Goal: Task Accomplishment & Management: Complete application form

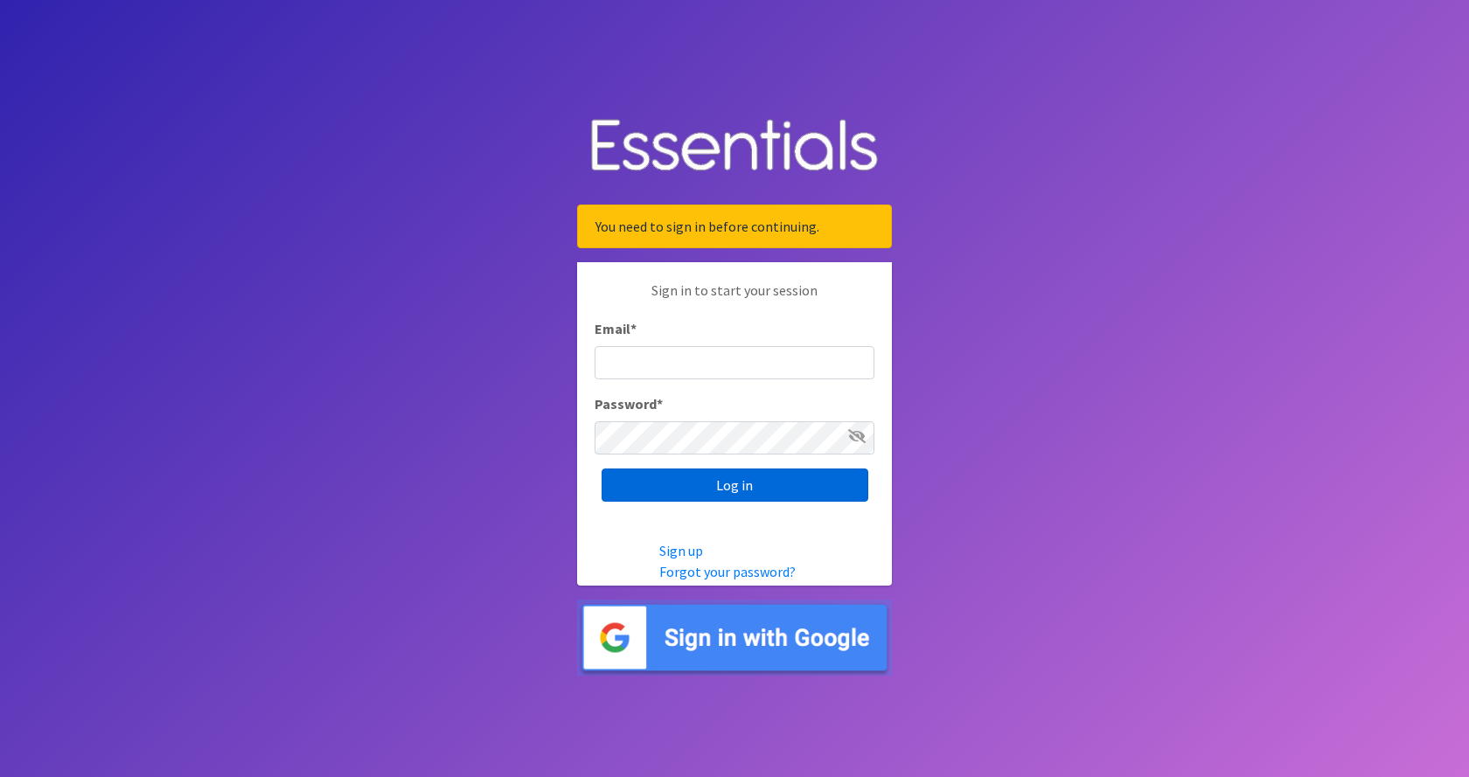
type input "[PERSON_NAME][EMAIL_ADDRESS][PERSON_NAME][DOMAIN_NAME]"
click at [669, 487] on input "Log in" at bounding box center [734, 485] width 267 height 33
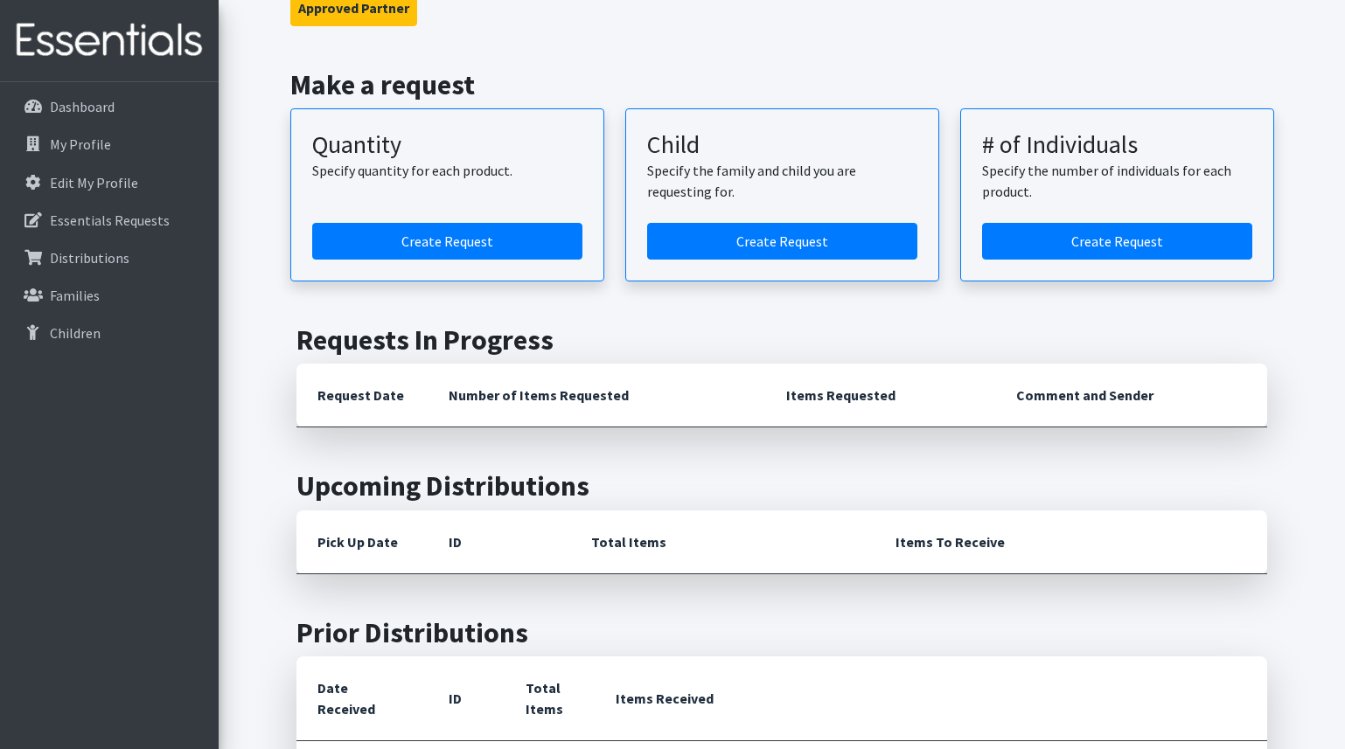
scroll to position [175, 0]
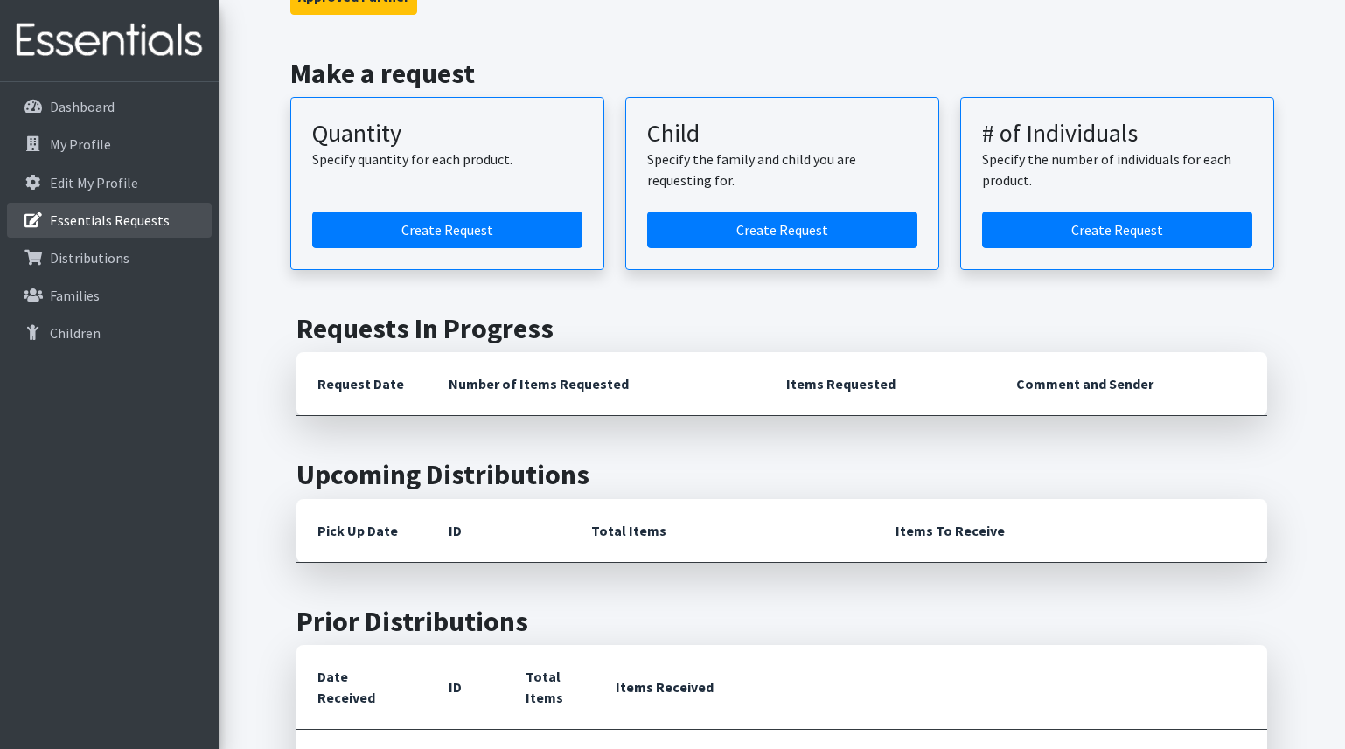
click at [97, 222] on p "Essentials Requests" at bounding box center [110, 220] width 120 height 17
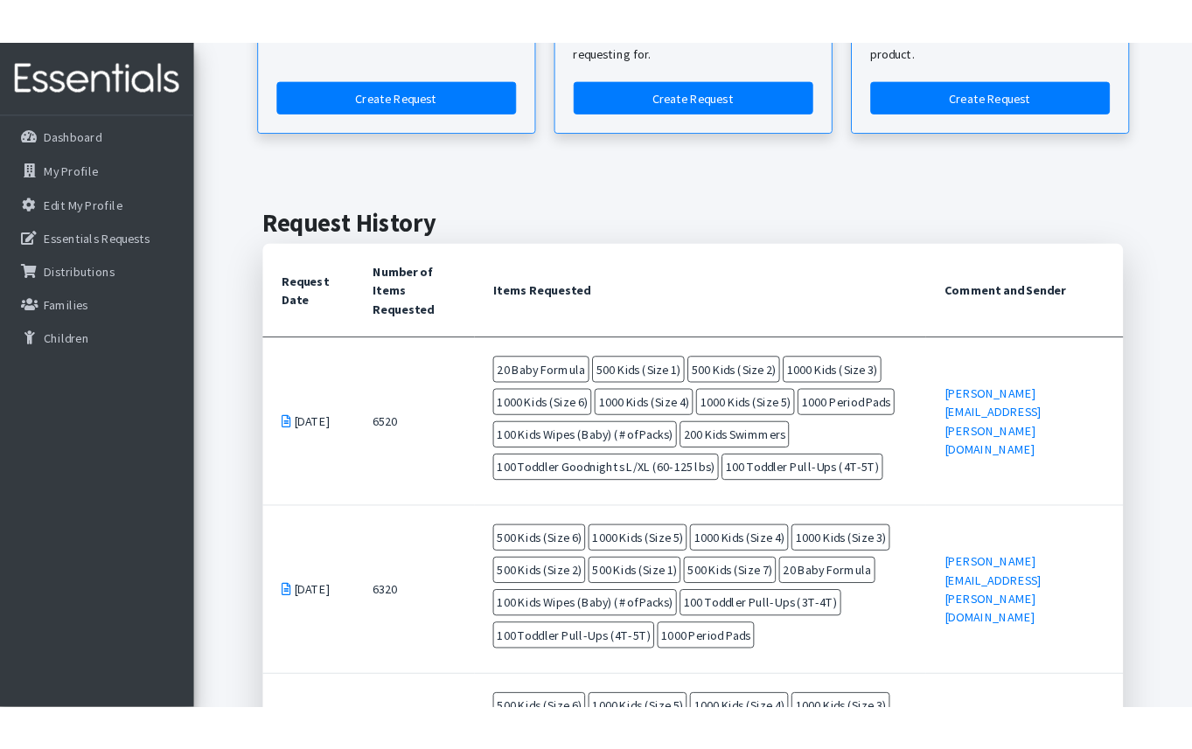
scroll to position [350, 0]
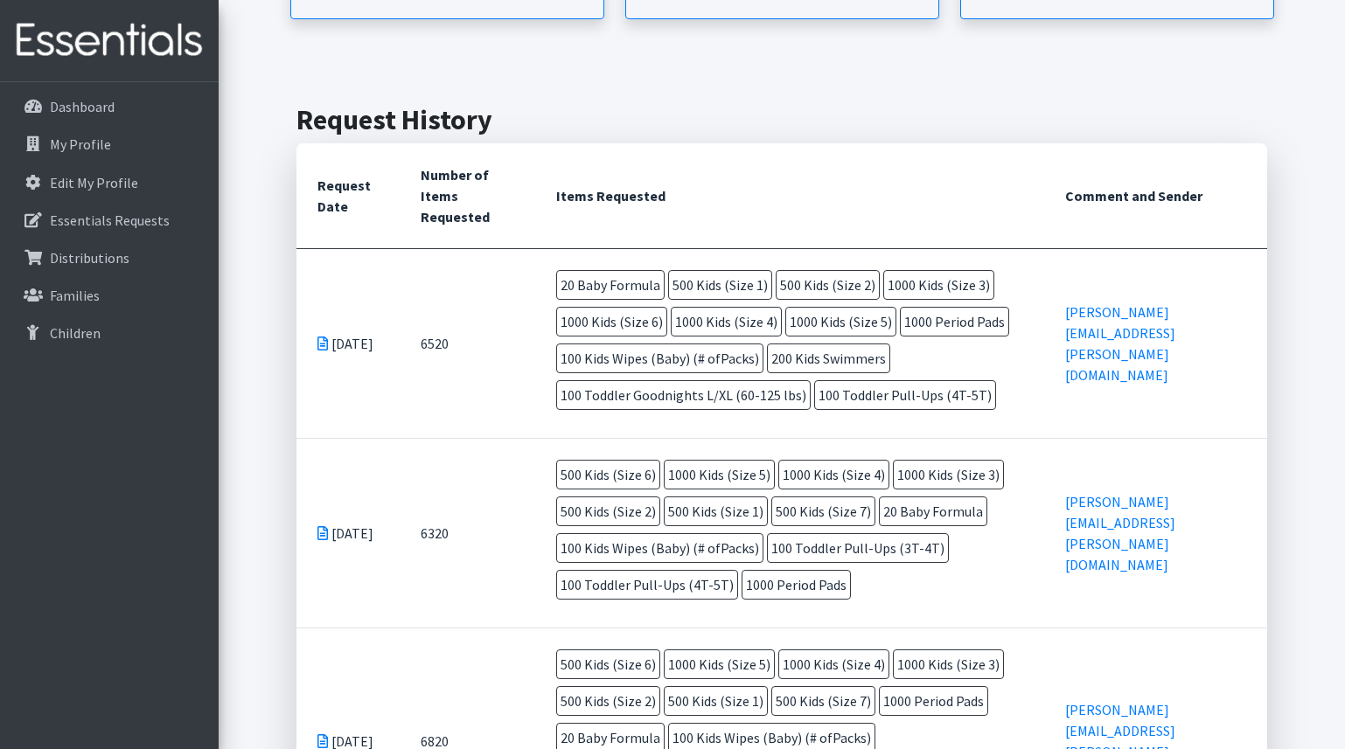
drag, startPoint x: 504, startPoint y: 223, endPoint x: 515, endPoint y: 211, distance: 16.7
click at [504, 223] on th "Number of Items Requested" at bounding box center [468, 196] width 136 height 106
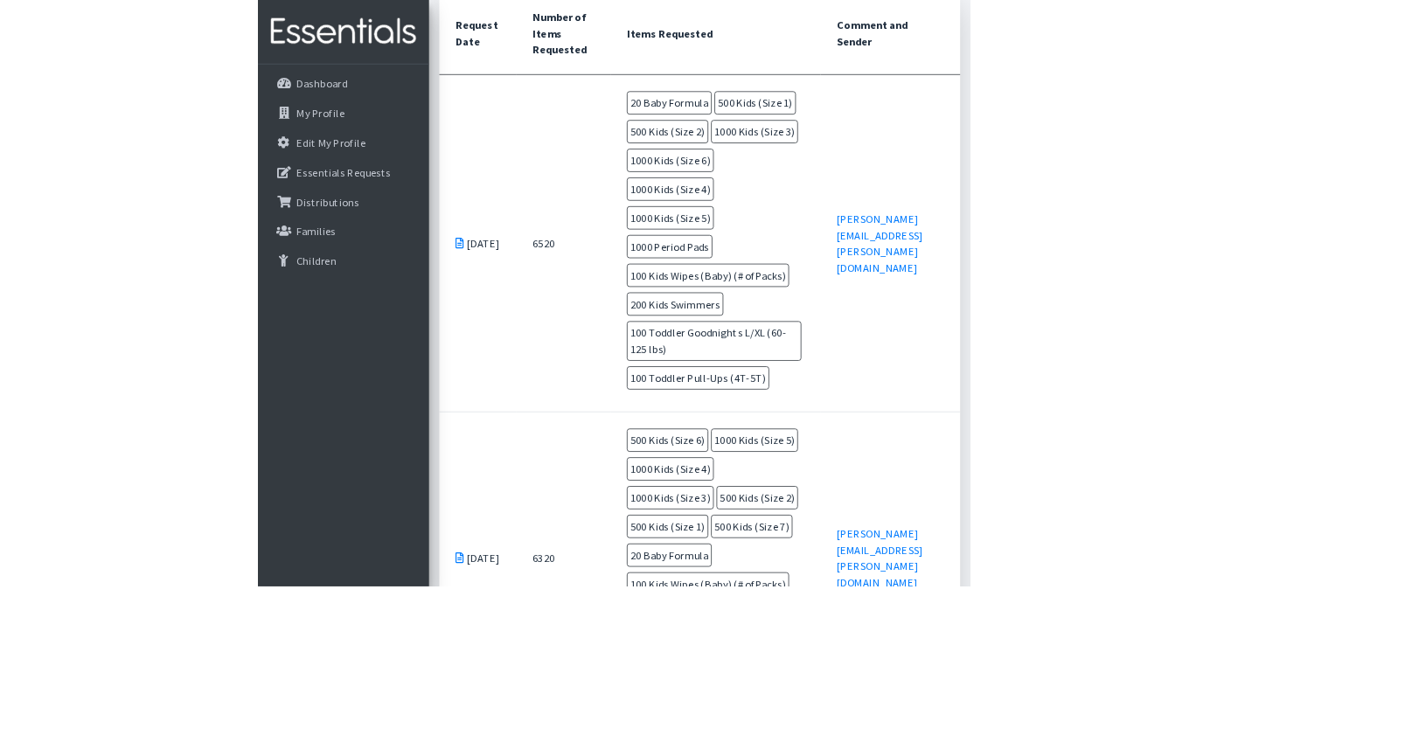
scroll to position [533, 0]
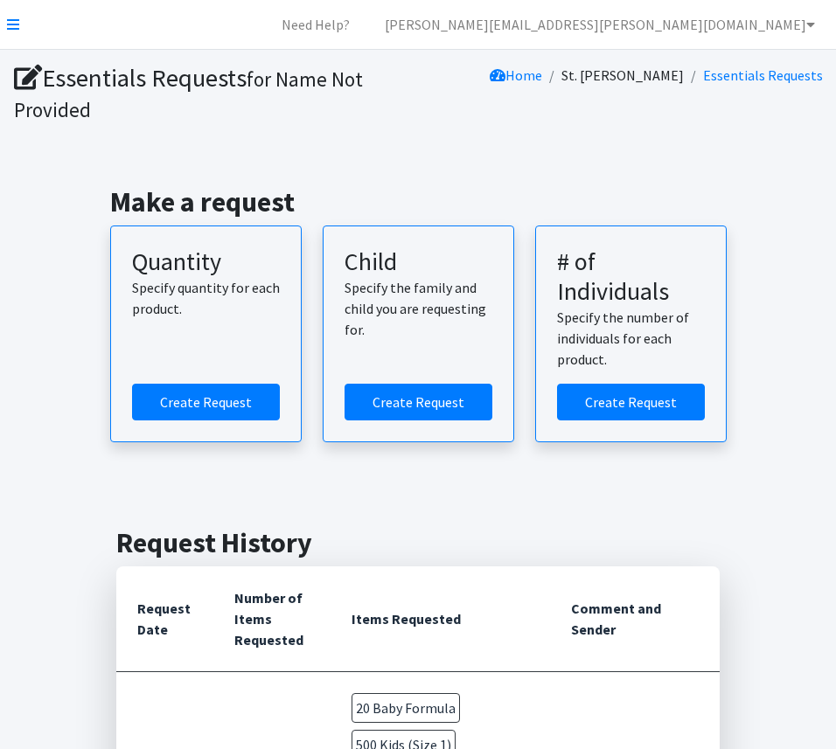
click at [459, 148] on div "Make a request Quantity Specify quantity for each product. Create Request Child…" at bounding box center [418, 313] width 822 height 341
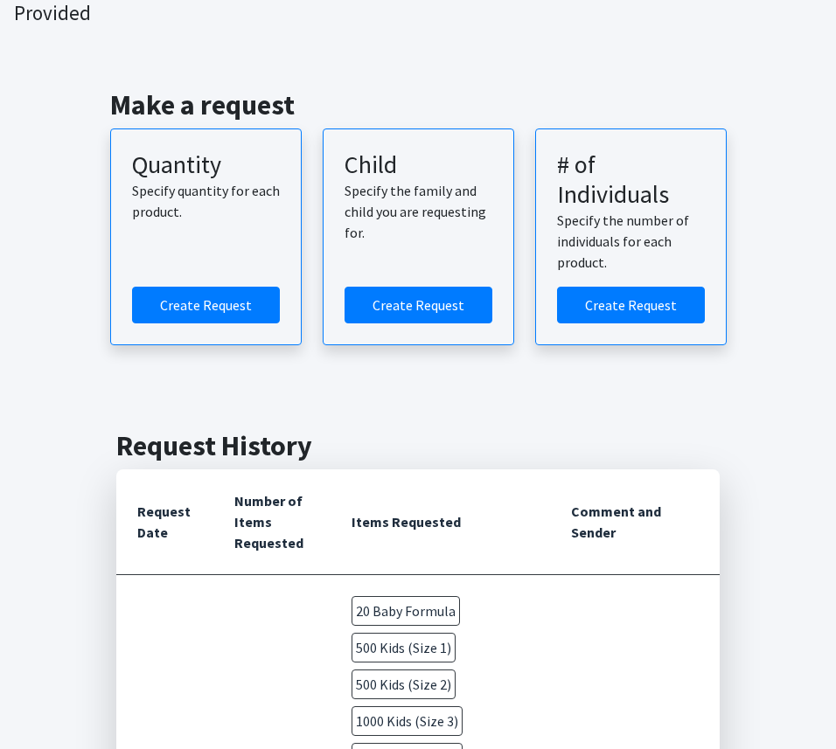
scroll to position [175, 0]
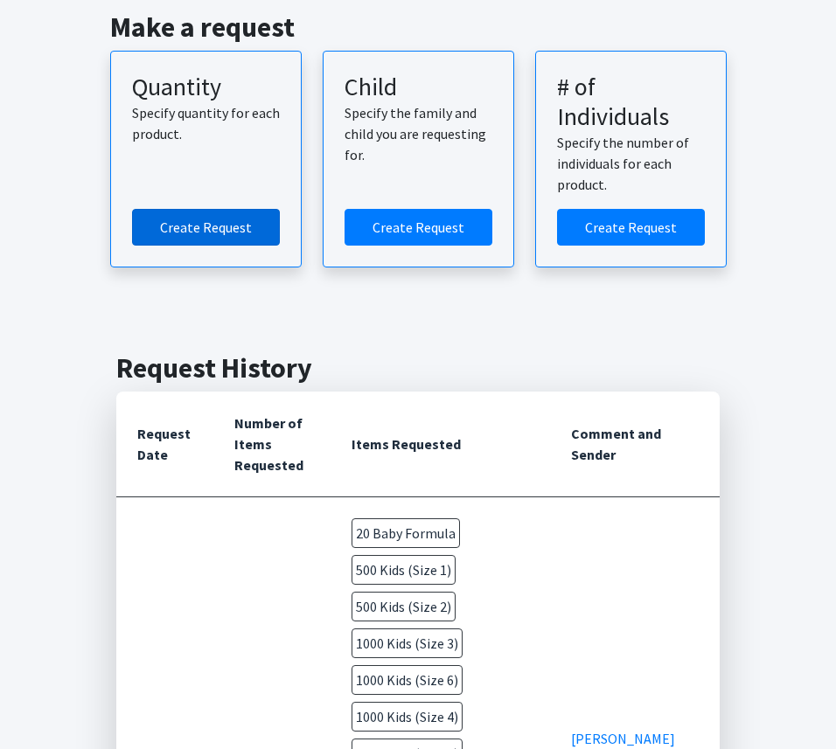
click at [176, 226] on link "Create Request" at bounding box center [206, 227] width 148 height 37
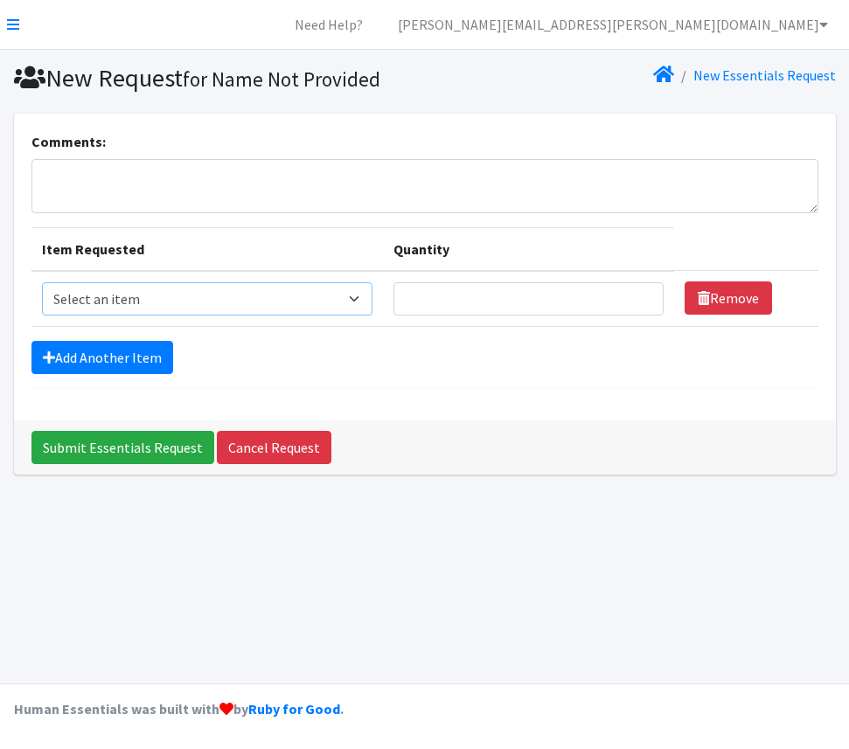
click at [197, 306] on select "Select an item Baby Formula Kids (Newborn) Kids (Preemie) Kids (Size 1) Kids (S…" at bounding box center [207, 298] width 331 height 33
select select "3871"
click at [42, 282] on select "Select an item Baby Formula Kids (Newborn) Kids (Preemie) Kids (Size 1) Kids (S…" at bounding box center [207, 298] width 331 height 33
click at [438, 300] on input "Quantity" at bounding box center [528, 298] width 270 height 33
type input "20"
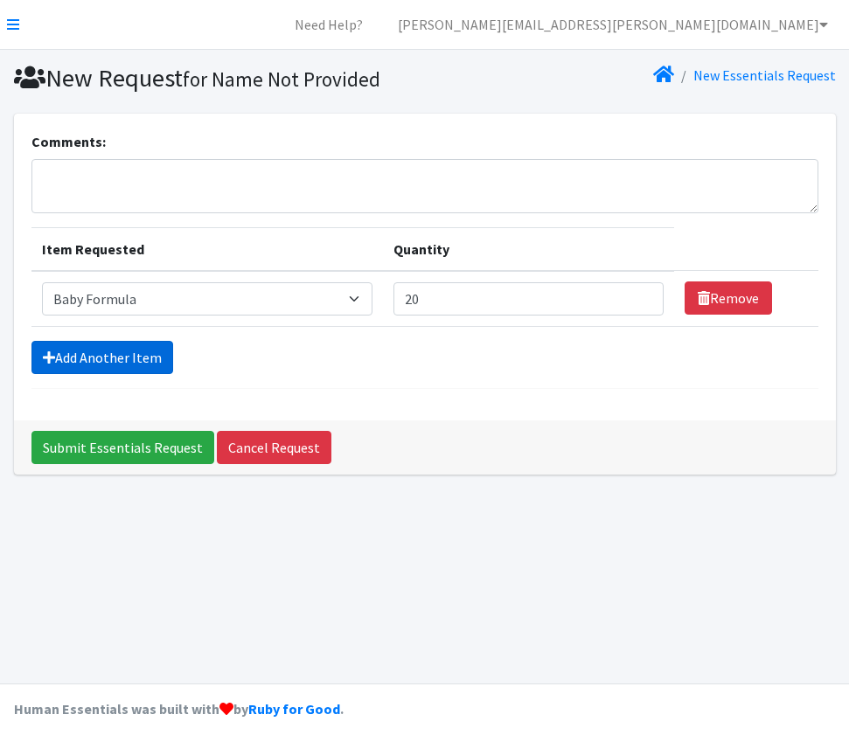
click at [100, 345] on link "Add Another Item" at bounding box center [102, 357] width 142 height 33
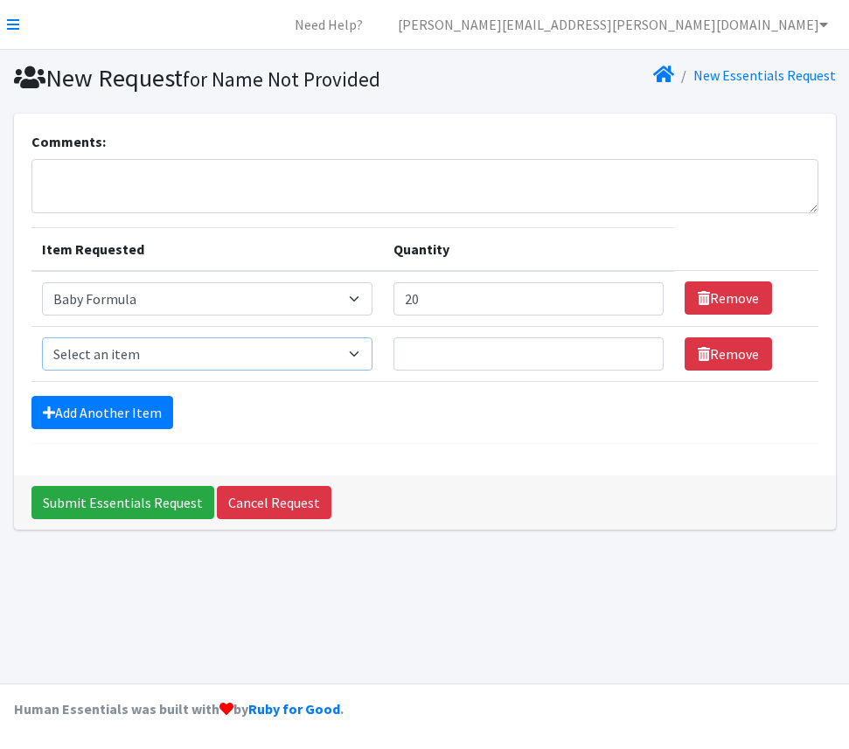
click at [115, 353] on select "Select an item Baby Formula Kids (Newborn) Kids (Preemie) Kids (Size 1) Kids (S…" at bounding box center [207, 353] width 331 height 33
select select "453"
click at [42, 337] on select "Select an item Baby Formula Kids (Newborn) Kids (Preemie) Kids (Size 1) Kids (S…" at bounding box center [207, 353] width 331 height 33
click at [535, 345] on input "Quantity" at bounding box center [528, 353] width 270 height 33
type input "500"
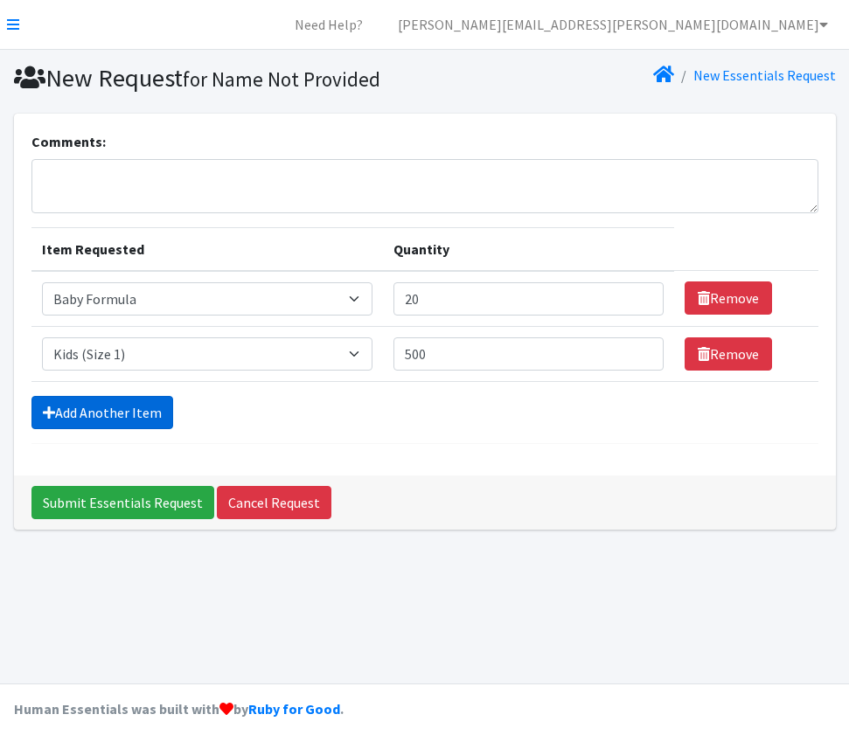
click at [103, 410] on link "Add Another Item" at bounding box center [102, 412] width 142 height 33
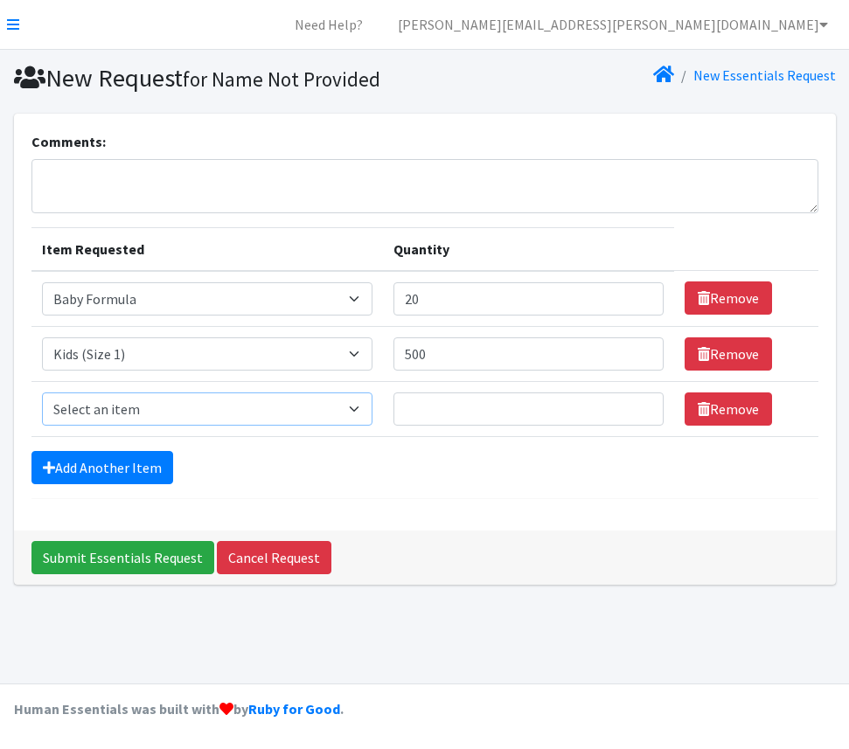
click at [145, 406] on select "Select an item Baby Formula Kids (Newborn) Kids (Preemie) Kids (Size 1) Kids (S…" at bounding box center [207, 409] width 331 height 33
select select "440"
click at [42, 393] on select "Select an item Baby Formula Kids (Newborn) Kids (Preemie) Kids (Size 1) Kids (S…" at bounding box center [207, 409] width 331 height 33
click at [512, 408] on input "Quantity" at bounding box center [528, 409] width 270 height 33
type input "500"
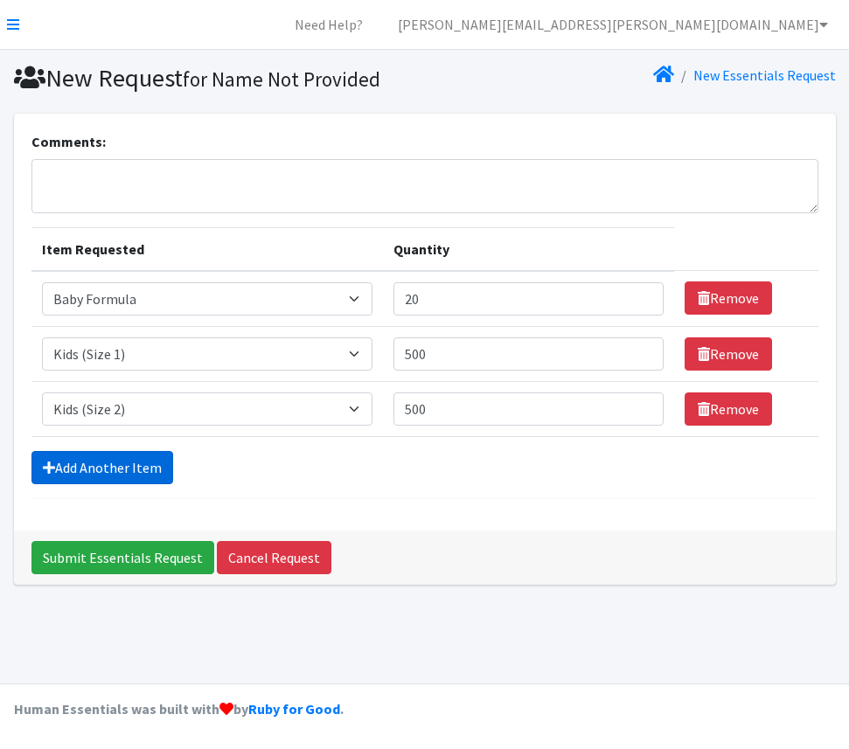
click at [113, 470] on link "Add Another Item" at bounding box center [102, 467] width 142 height 33
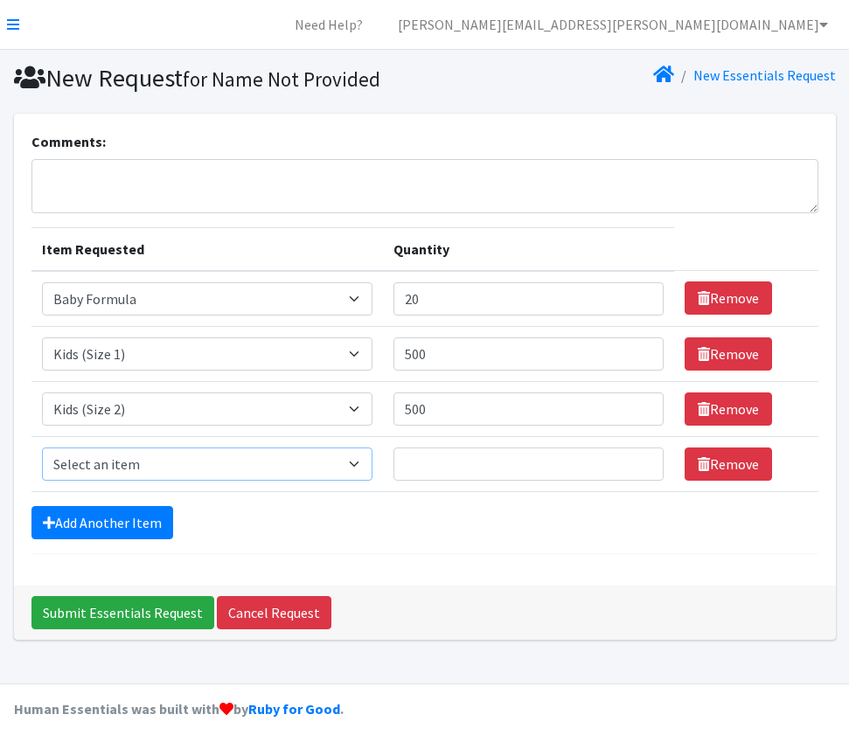
click at [113, 468] on select "Select an item Baby Formula Kids (Newborn) Kids (Preemie) Kids (Size 1) Kids (S…" at bounding box center [207, 464] width 331 height 33
select select "442"
click at [42, 448] on select "Select an item Baby Formula Kids (Newborn) Kids (Preemie) Kids (Size 1) Kids (S…" at bounding box center [207, 464] width 331 height 33
click at [446, 471] on input "Quantity" at bounding box center [528, 464] width 270 height 33
type input "500"
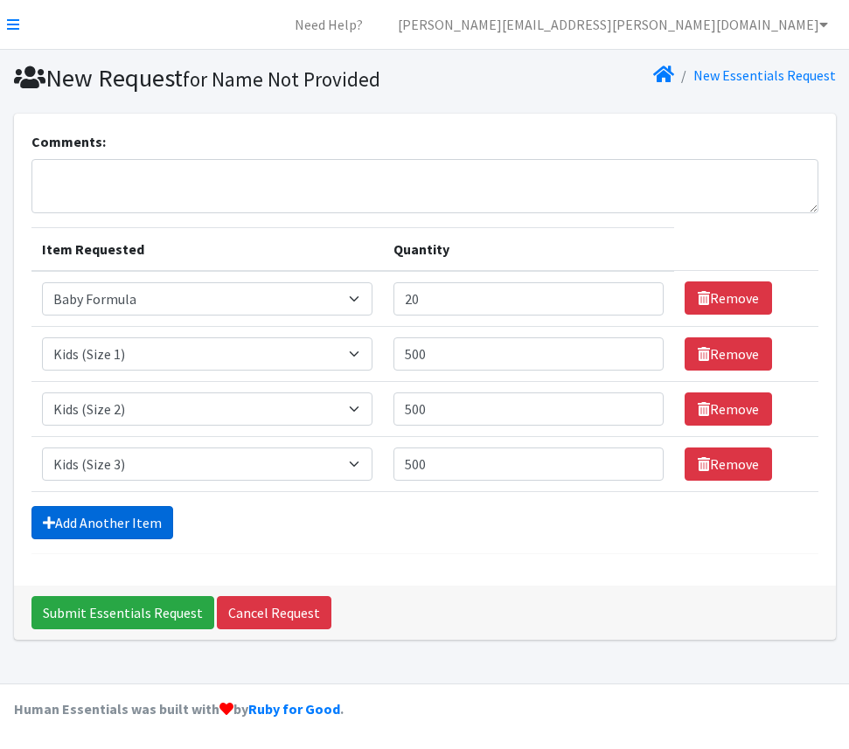
click at [123, 528] on link "Add Another Item" at bounding box center [102, 522] width 142 height 33
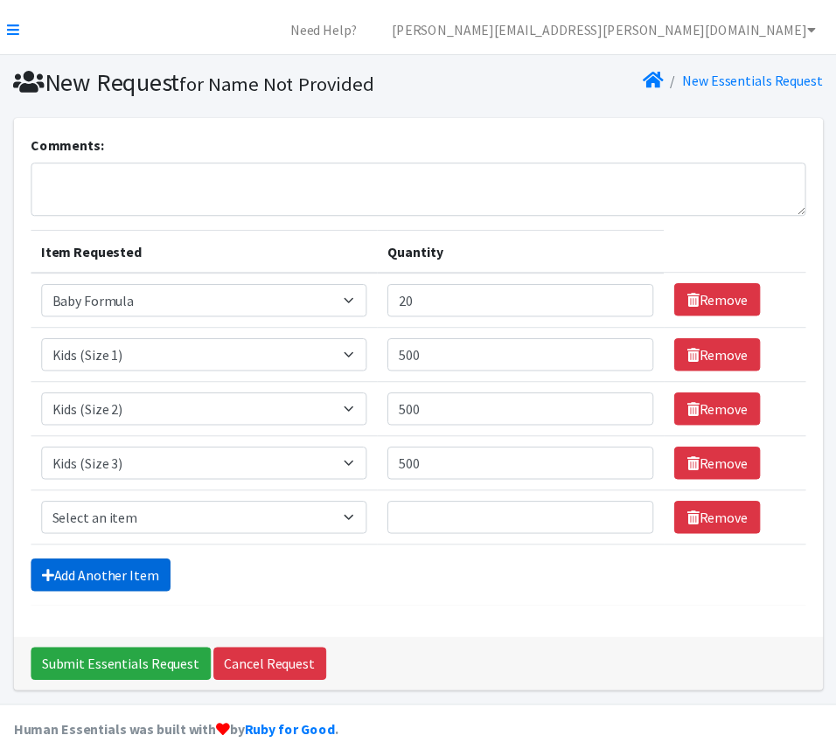
scroll to position [25, 0]
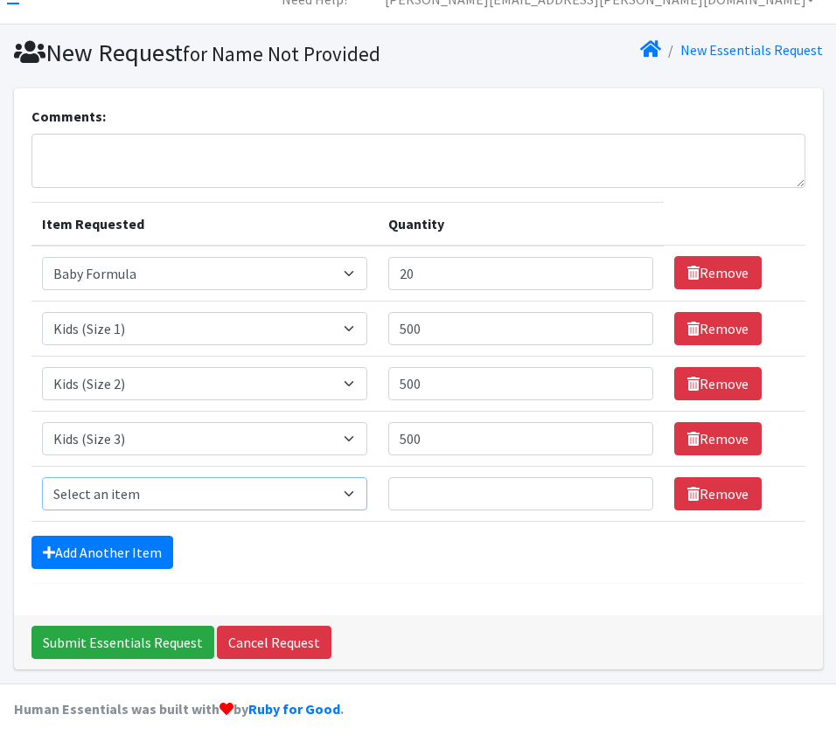
click at [108, 489] on select "Select an item Baby Formula Kids (Newborn) Kids (Preemie) Kids (Size 1) Kids (S…" at bounding box center [204, 493] width 325 height 33
select select "459"
click at [42, 477] on select "Select an item Baby Formula Kids (Newborn) Kids (Preemie) Kids (Size 1) Kids (S…" at bounding box center [204, 493] width 325 height 33
drag, startPoint x: 444, startPoint y: 441, endPoint x: 390, endPoint y: 437, distance: 54.3
click at [390, 437] on td "Quantity 500" at bounding box center [521, 438] width 286 height 55
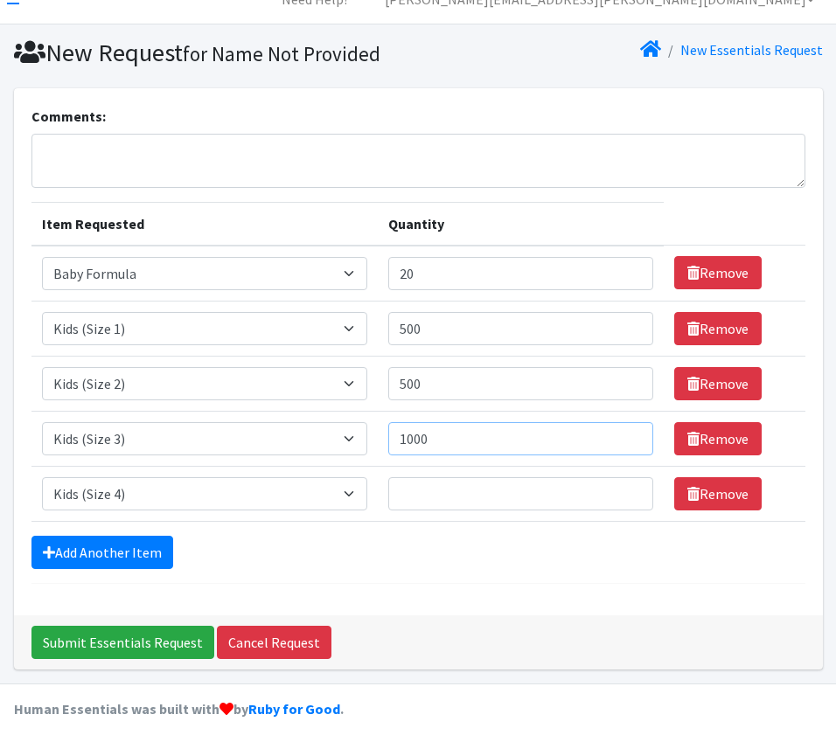
type input "1000"
click at [517, 490] on input "Quantity" at bounding box center [520, 493] width 265 height 33
type input "1000"
click at [108, 551] on link "Add Another Item" at bounding box center [102, 552] width 142 height 33
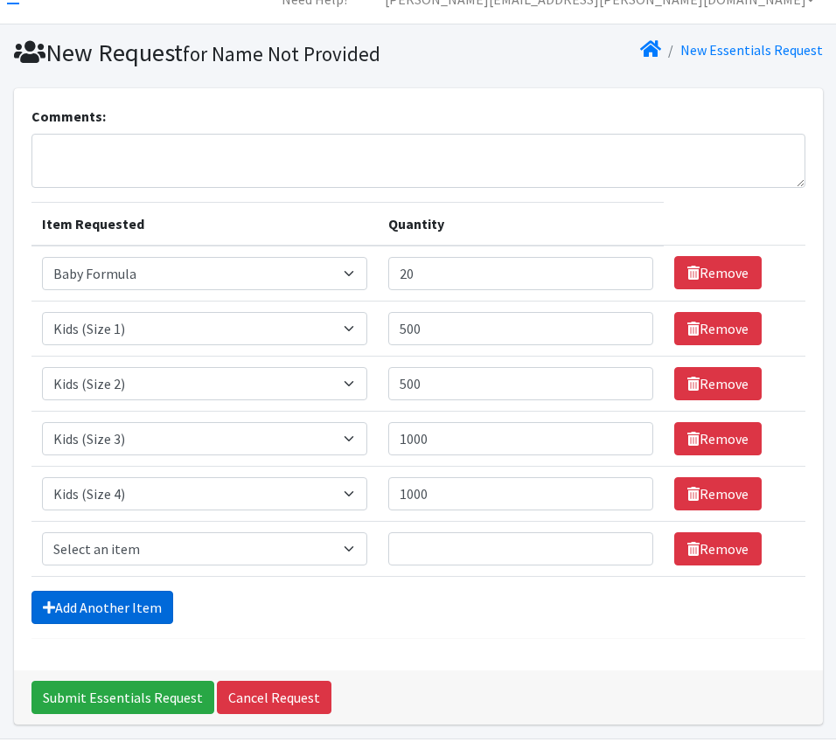
scroll to position [80, 0]
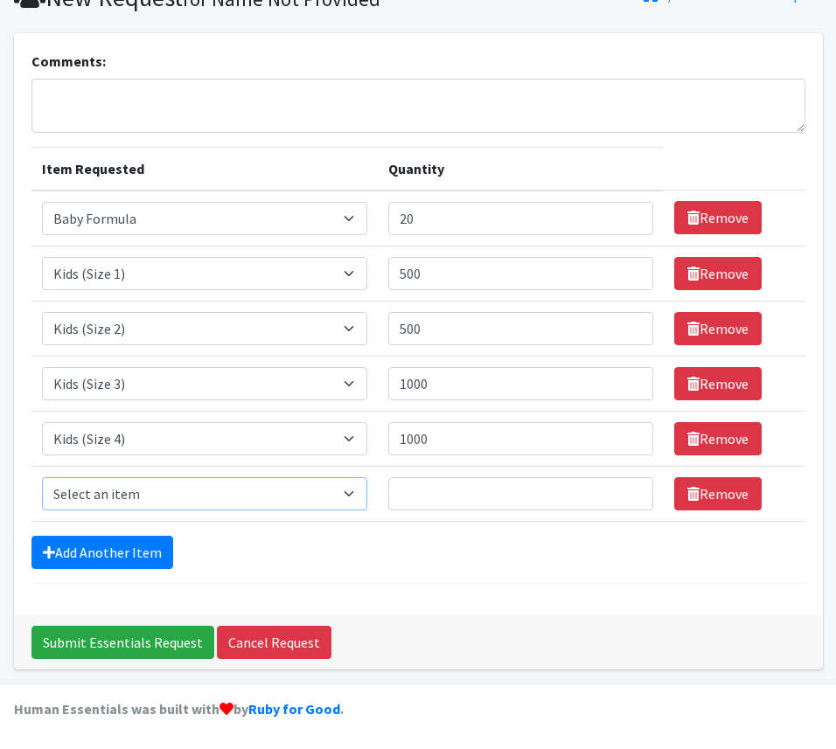
click at [100, 492] on select "Select an item Baby Formula Kids (Newborn) Kids (Preemie) Kids (Size 1) Kids (S…" at bounding box center [204, 493] width 325 height 33
select select "460"
click at [42, 477] on select "Select an item Baby Formula Kids (Newborn) Kids (Preemie) Kids (Size 1) Kids (S…" at bounding box center [204, 493] width 325 height 33
click at [464, 477] on input "Quantity" at bounding box center [520, 493] width 265 height 33
type input "1000"
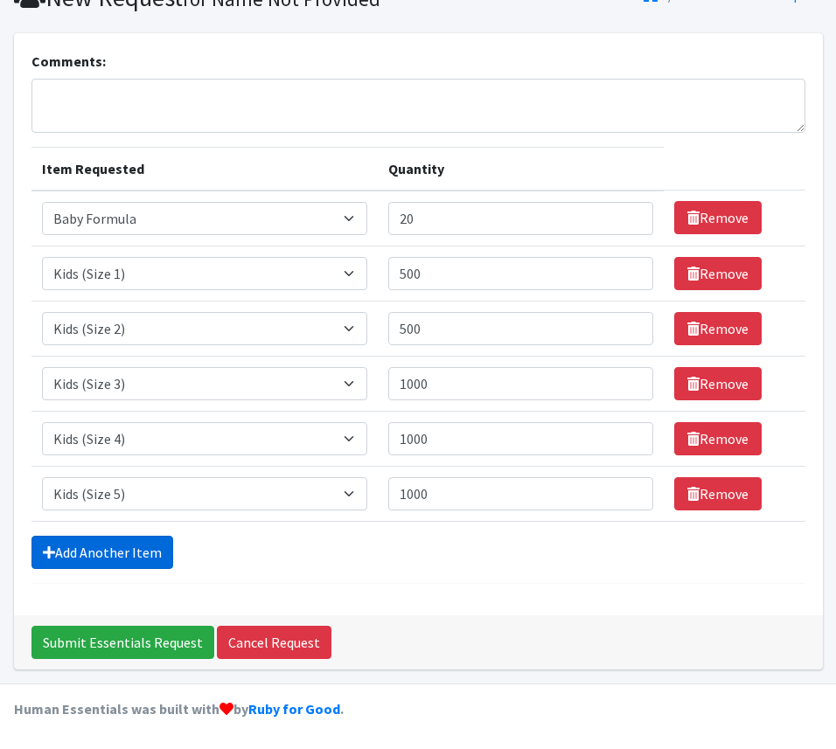
click at [109, 545] on link "Add Another Item" at bounding box center [102, 552] width 142 height 33
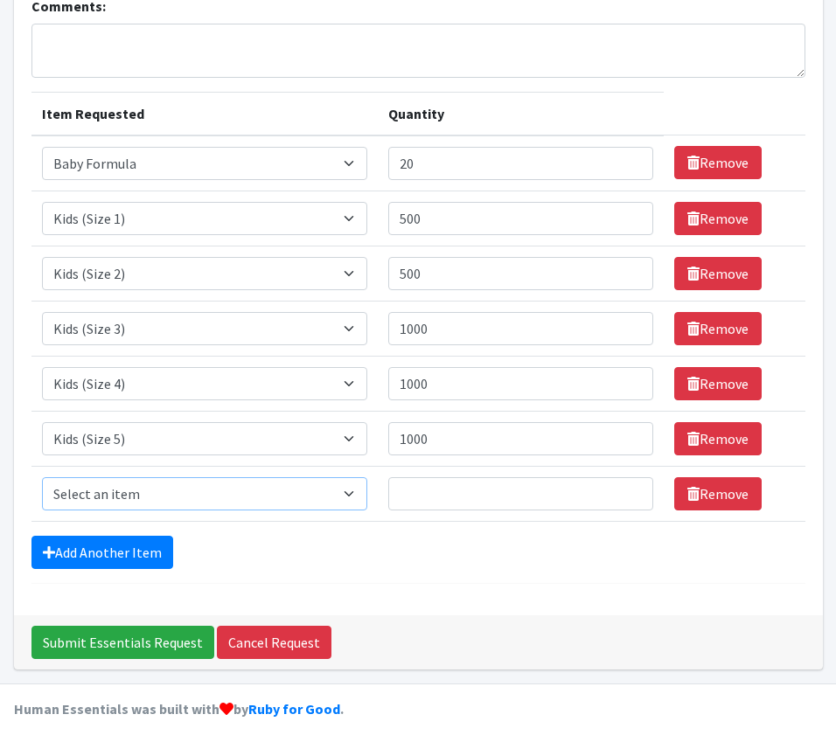
click at [108, 492] on select "Select an item Baby Formula Kids (Newborn) Kids (Preemie) Kids (Size 1) Kids (S…" at bounding box center [204, 493] width 325 height 33
select select "1534"
click at [42, 477] on select "Select an item Baby Formula Kids (Newborn) Kids (Preemie) Kids (Size 1) Kids (S…" at bounding box center [204, 493] width 325 height 33
click at [448, 482] on input "Quantity" at bounding box center [520, 493] width 265 height 33
type input "1000"
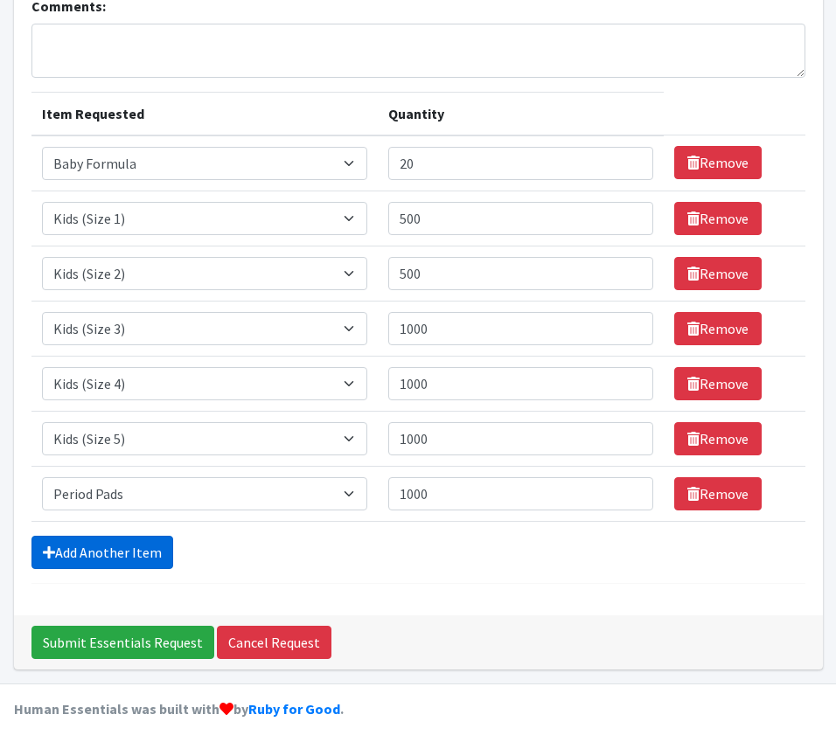
click at [97, 549] on link "Add Another Item" at bounding box center [102, 552] width 142 height 33
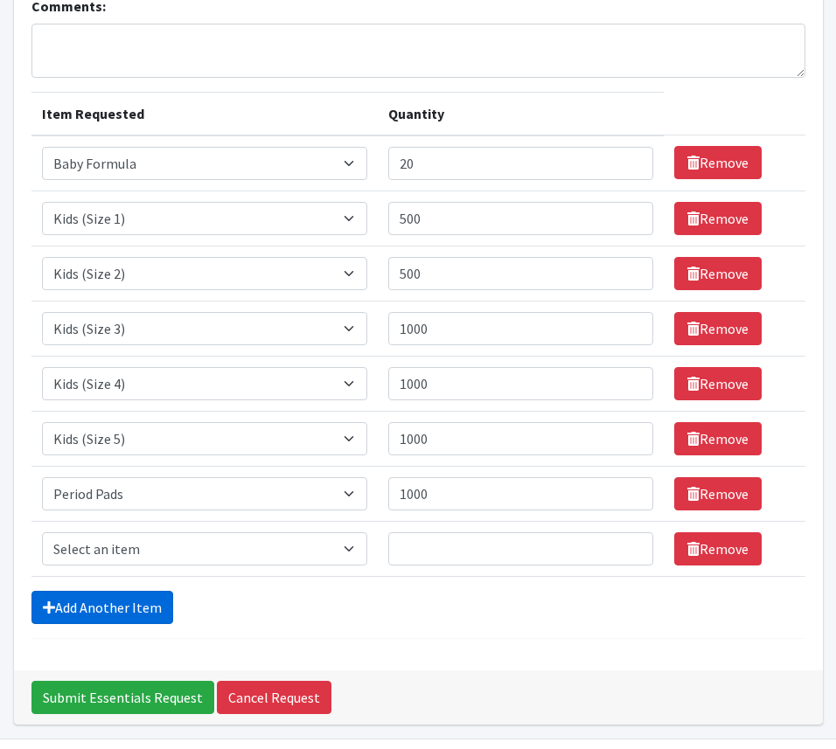
scroll to position [191, 0]
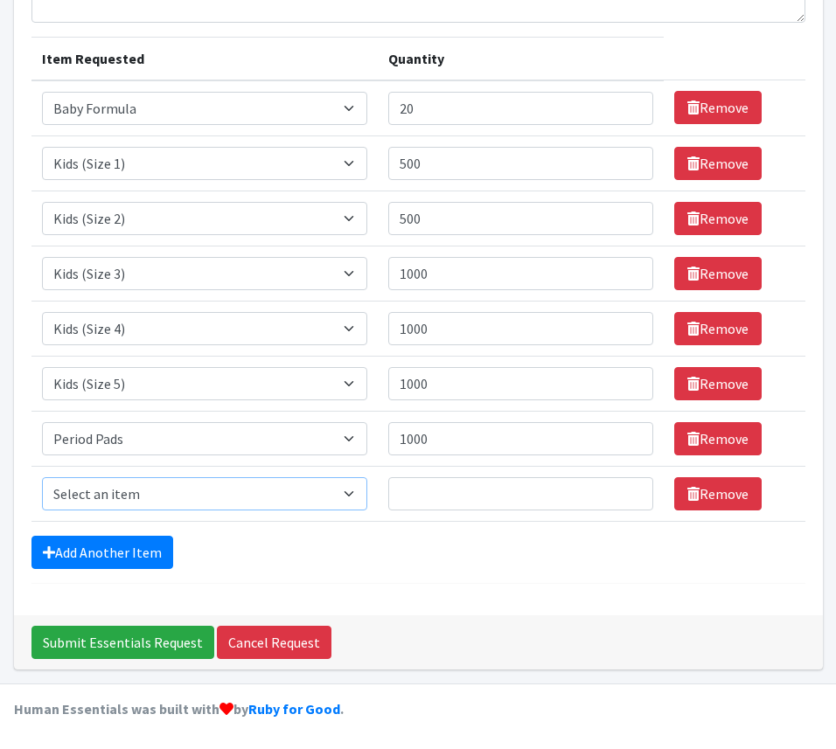
click at [108, 495] on select "Select an item Baby Formula Kids (Newborn) Kids (Preemie) Kids (Size 1) Kids (S…" at bounding box center [204, 493] width 325 height 33
select select "434"
click at [42, 477] on select "Select an item Baby Formula Kids (Newborn) Kids (Preemie) Kids (Size 1) Kids (S…" at bounding box center [204, 493] width 325 height 33
click at [471, 487] on input "Quantity" at bounding box center [520, 493] width 265 height 33
type input "100"
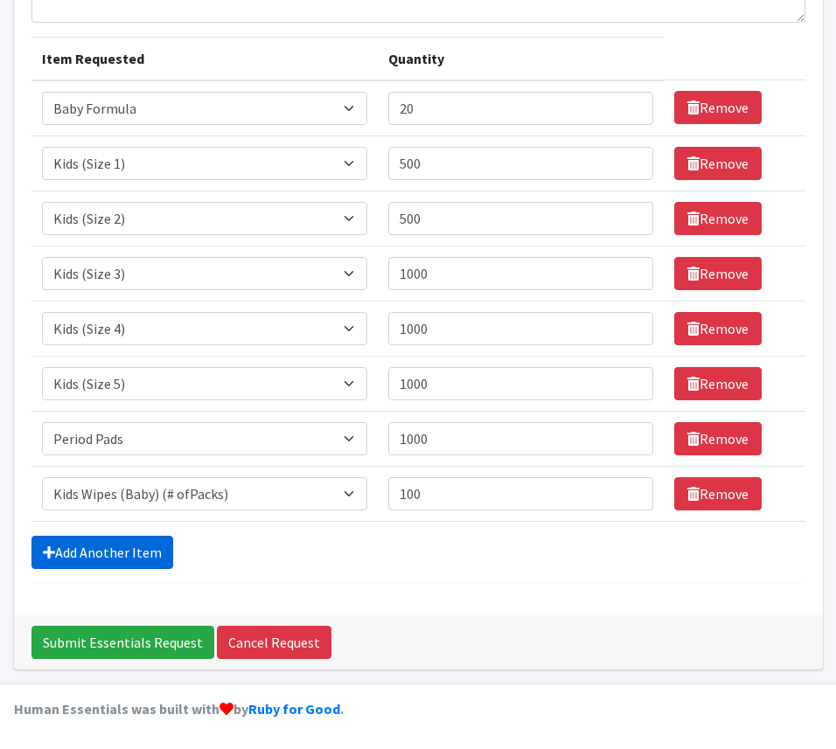
click at [142, 552] on link "Add Another Item" at bounding box center [102, 552] width 142 height 33
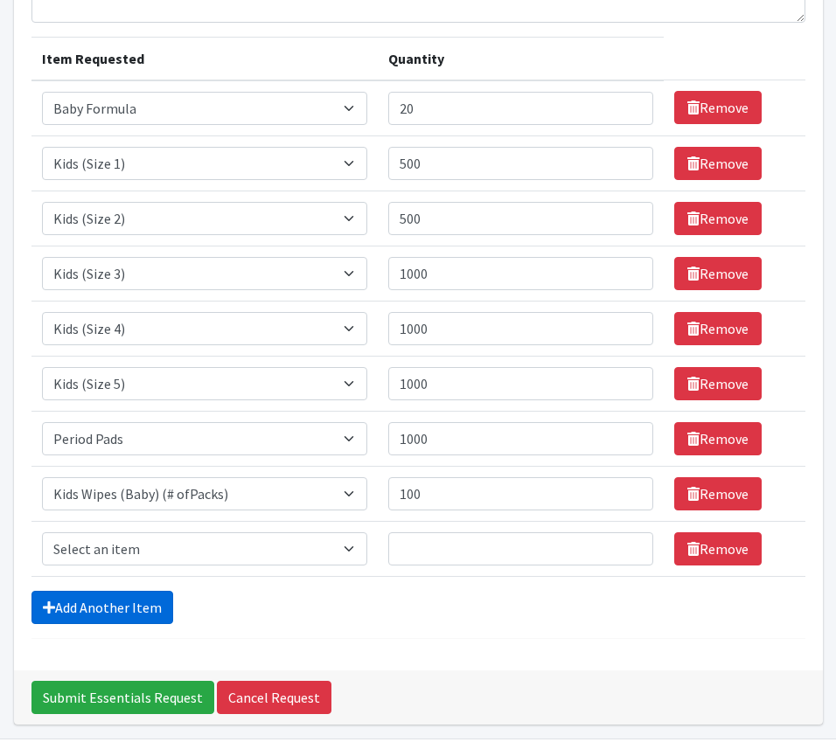
scroll to position [246, 0]
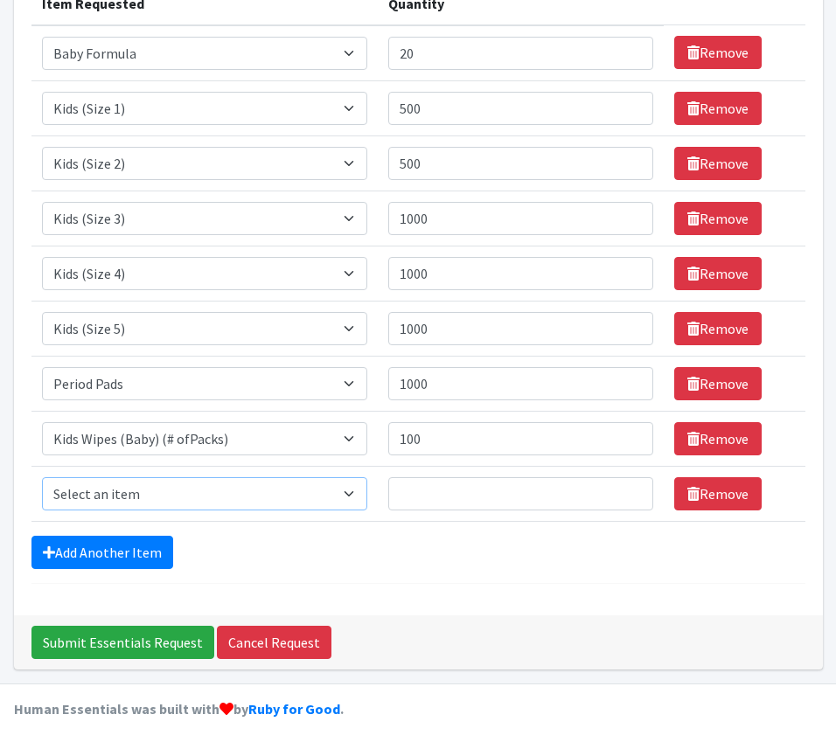
click at [121, 489] on select "Select an item Baby Formula Kids (Newborn) Kids (Preemie) Kids (Size 1) Kids (S…" at bounding box center [204, 493] width 325 height 33
select select "444"
click at [42, 477] on select "Select an item Baby Formula Kids (Newborn) Kids (Preemie) Kids (Size 1) Kids (S…" at bounding box center [204, 493] width 325 height 33
click at [421, 497] on input "Quantity" at bounding box center [520, 493] width 265 height 33
type input "100"
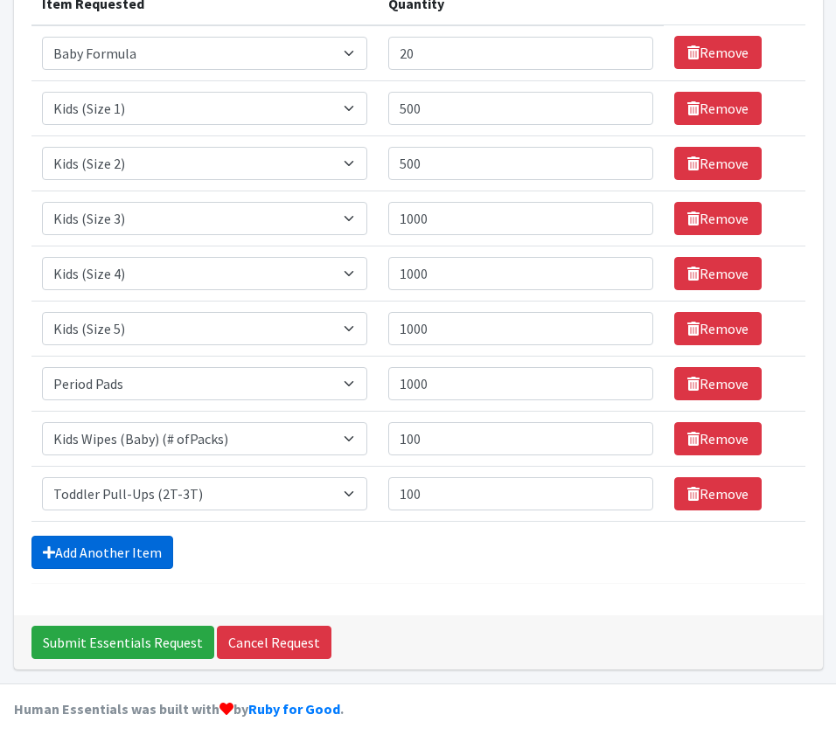
click at [116, 554] on link "Add Another Item" at bounding box center [102, 552] width 142 height 33
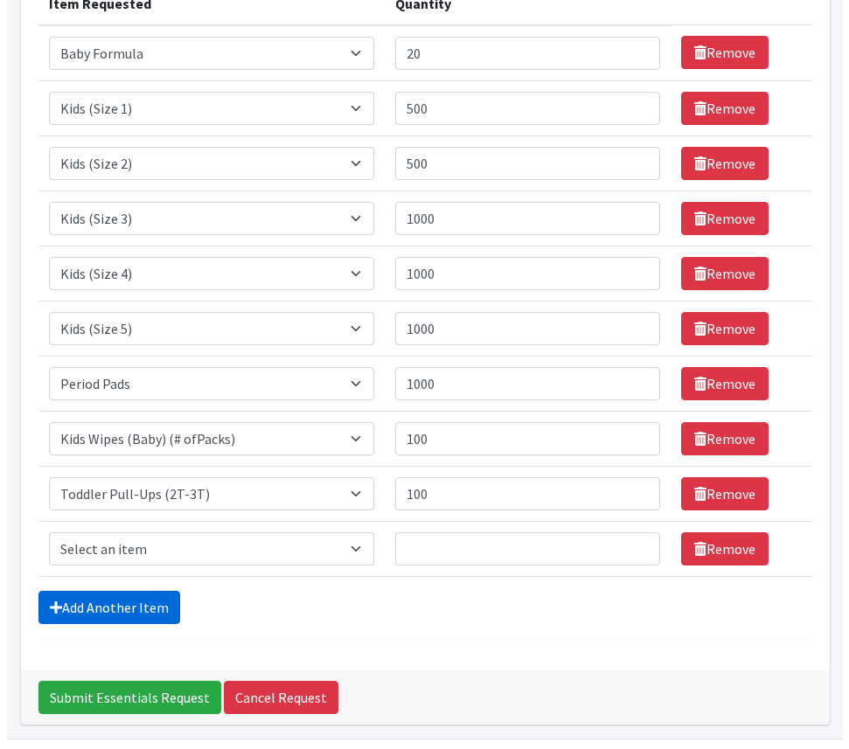
scroll to position [301, 0]
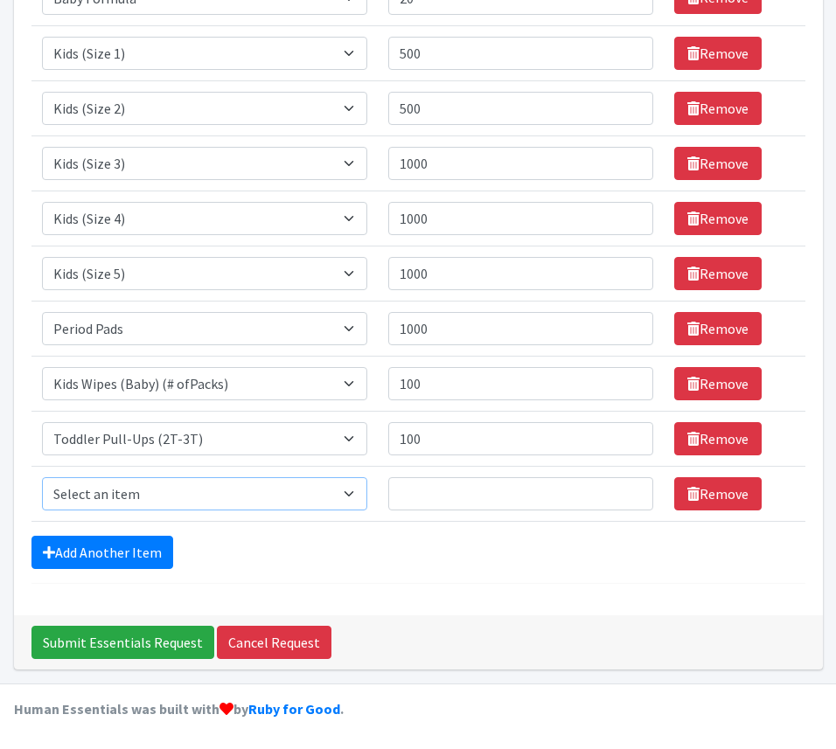
click at [125, 488] on select "Select an item Baby Formula Kids (Newborn) Kids (Preemie) Kids (Size 1) Kids (S…" at bounding box center [204, 493] width 325 height 33
select select "446"
click at [42, 477] on select "Select an item Baby Formula Kids (Newborn) Kids (Preemie) Kids (Size 1) Kids (S…" at bounding box center [204, 493] width 325 height 33
click at [453, 488] on input "Quantity" at bounding box center [520, 493] width 265 height 33
type input "100"
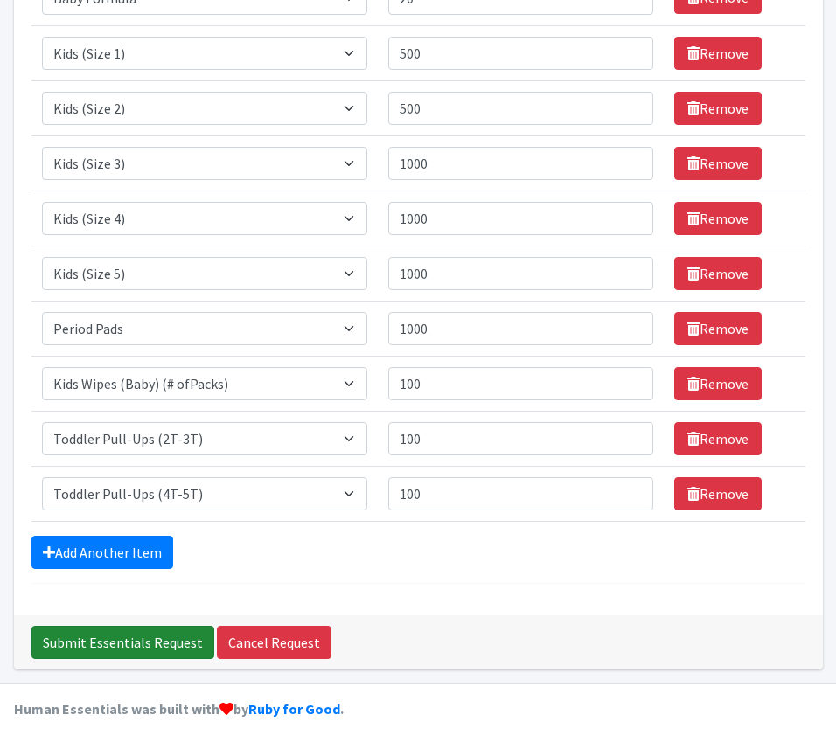
click at [145, 640] on input "Submit Essentials Request" at bounding box center [122, 642] width 183 height 33
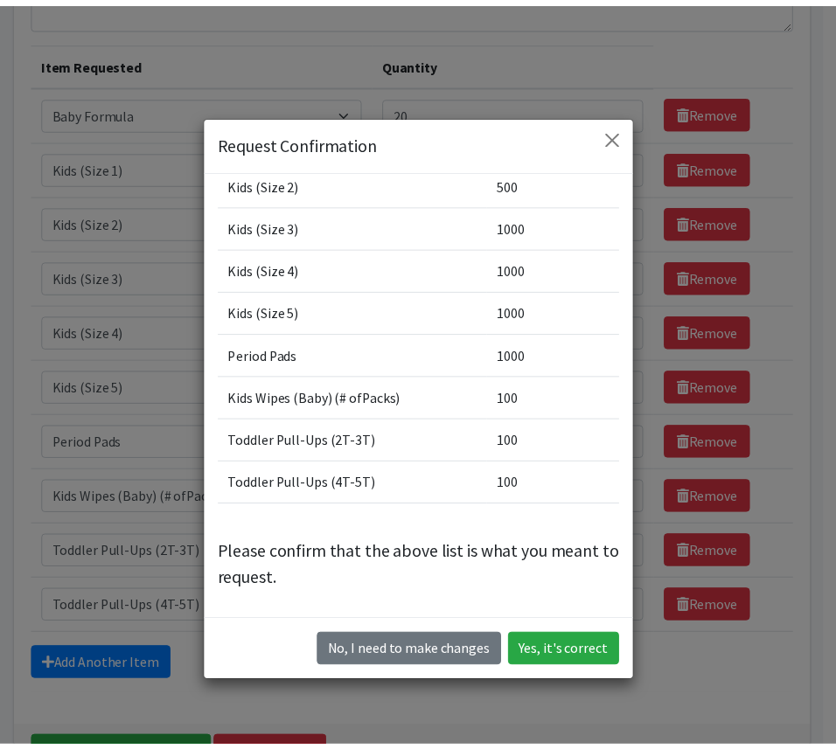
scroll to position [152, 0]
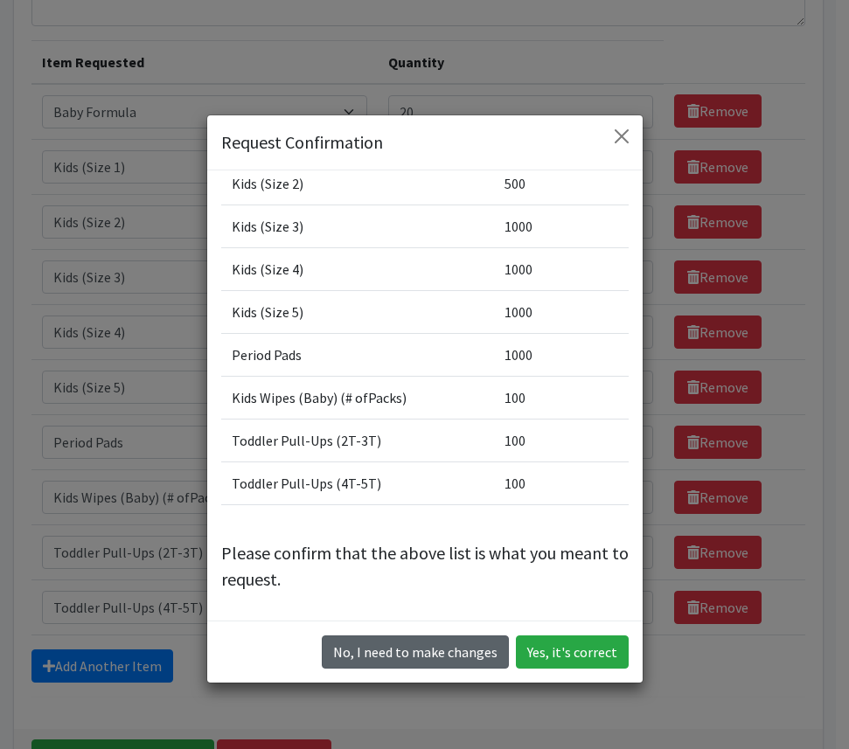
click at [395, 651] on button "No, I need to make changes" at bounding box center [415, 652] width 187 height 33
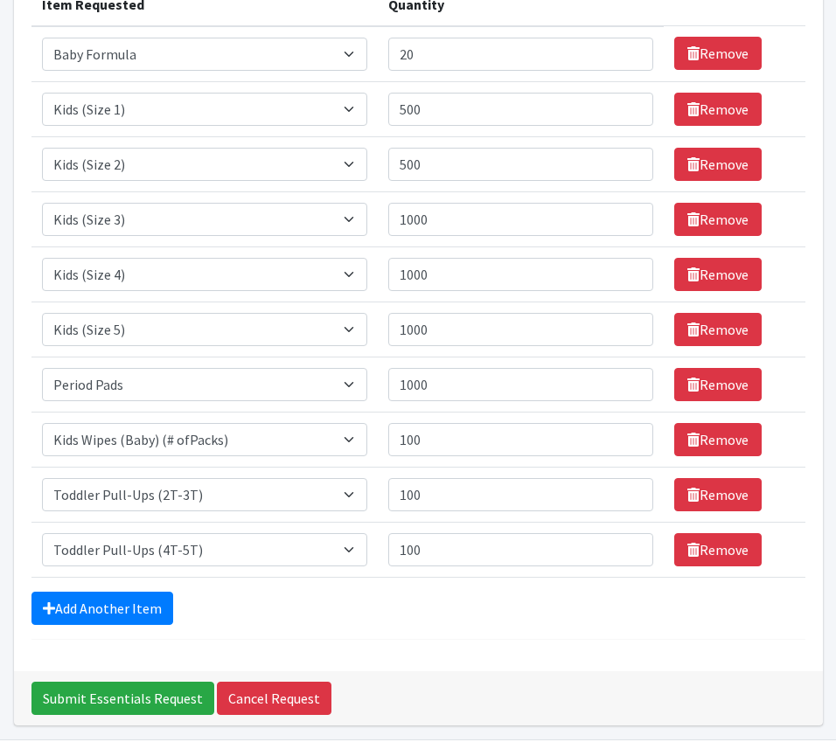
scroll to position [301, 0]
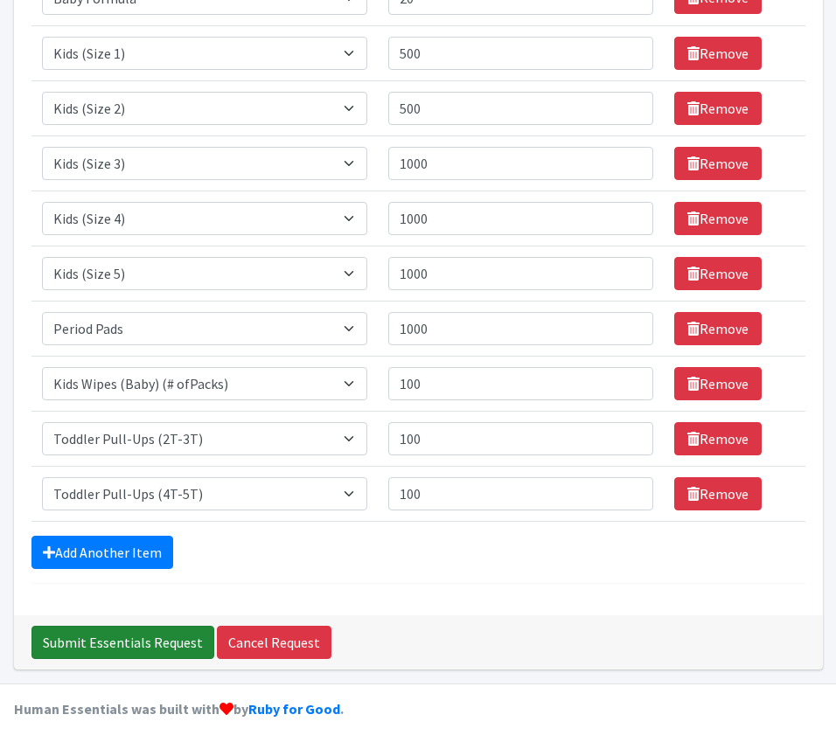
click at [180, 639] on input "Submit Essentials Request" at bounding box center [122, 642] width 183 height 33
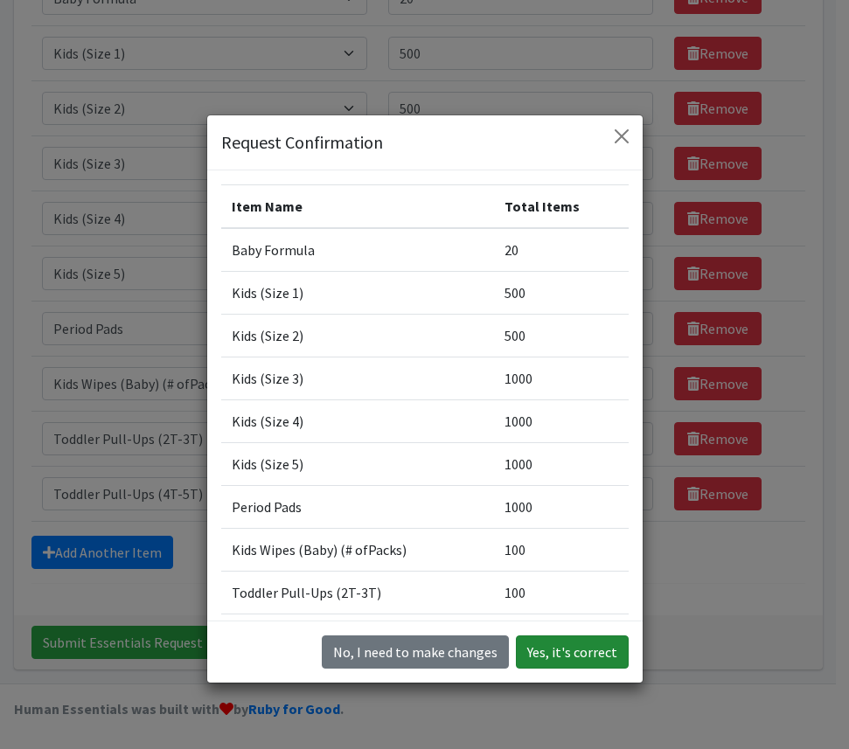
click at [577, 646] on button "Yes, it's correct" at bounding box center [572, 652] width 113 height 33
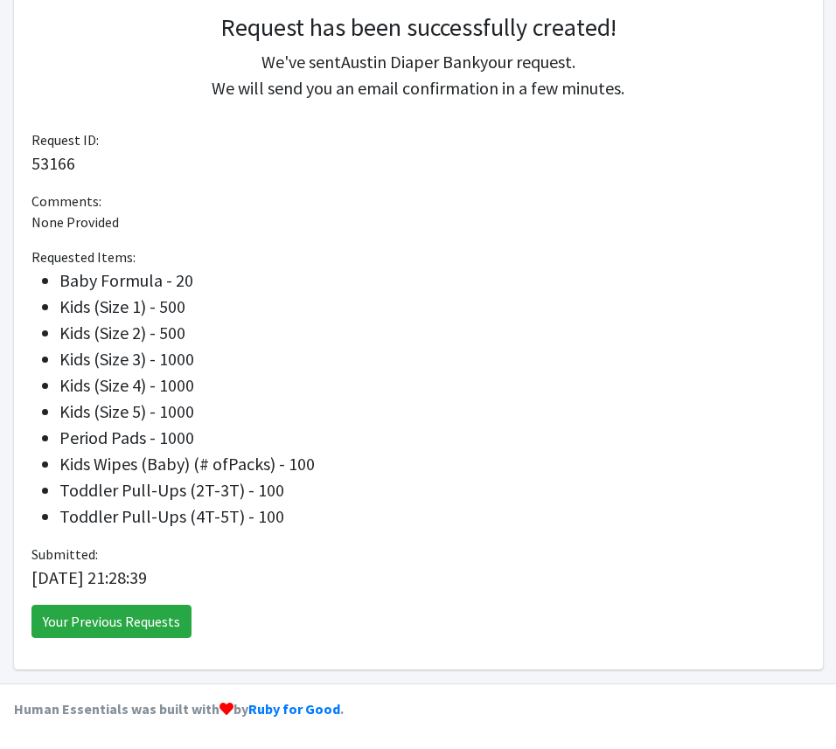
scroll to position [290, 0]
